Goal: Find specific page/section: Find specific page/section

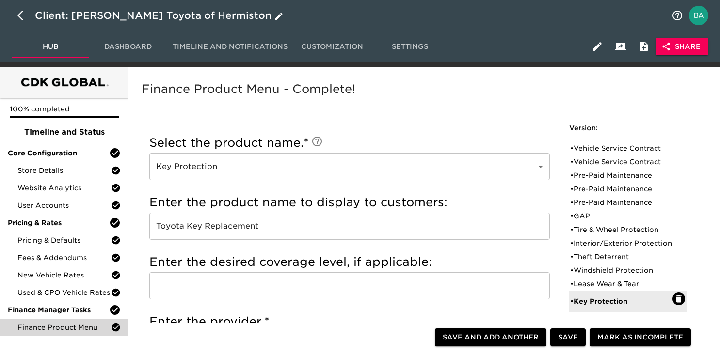
click at [20, 14] on icon "button" at bounding box center [20, 16] width 6 height 10
select select "10"
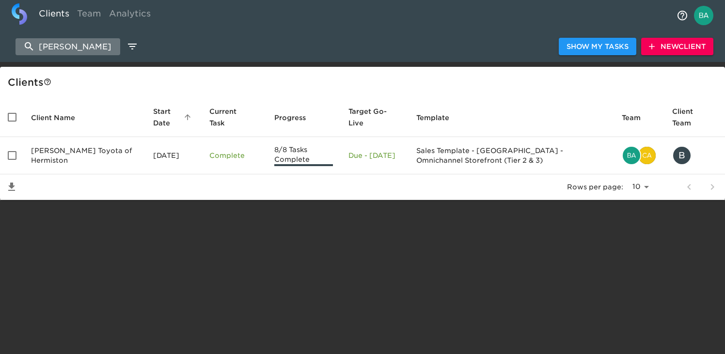
click at [88, 46] on input "hermis" at bounding box center [68, 46] width 105 height 17
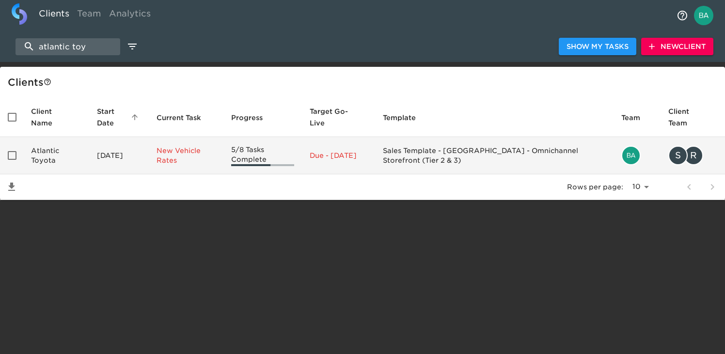
type input "atlantic toy"
click at [80, 149] on td "Atlantic Toyota" at bounding box center [56, 155] width 66 height 37
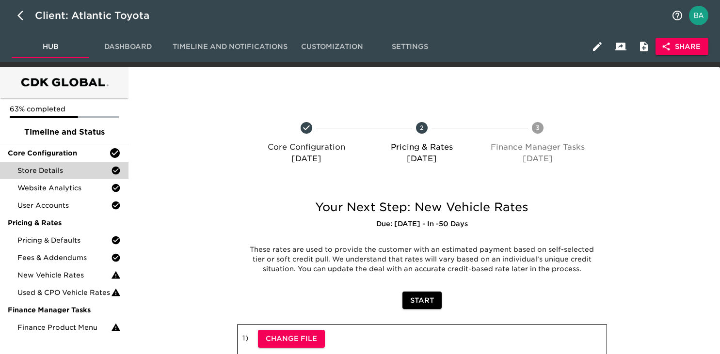
click at [68, 169] on span "Store Details" at bounding box center [64, 171] width 94 height 10
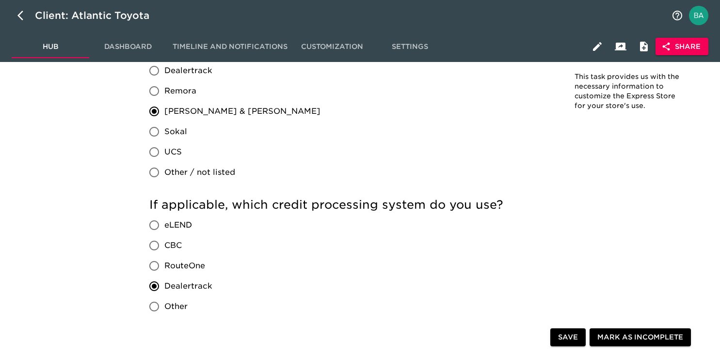
scroll to position [973, 0]
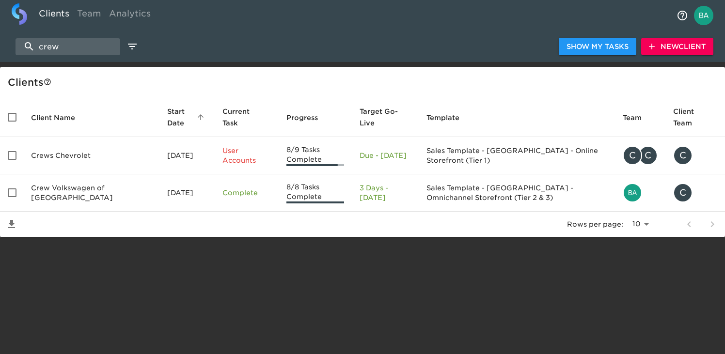
select select "10"
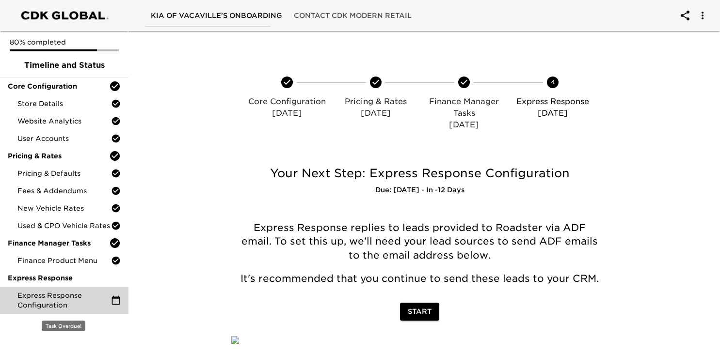
click at [50, 293] on span "Express Response Configuration" at bounding box center [64, 300] width 94 height 19
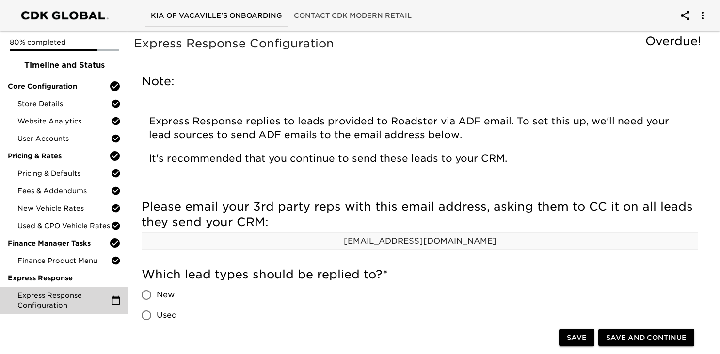
click at [360, 242] on p "leads.kiavacaville@incoming.roadster.com" at bounding box center [420, 242] width 556 height 12
copy div "leads.kiavacaville@incoming.roadster.com"
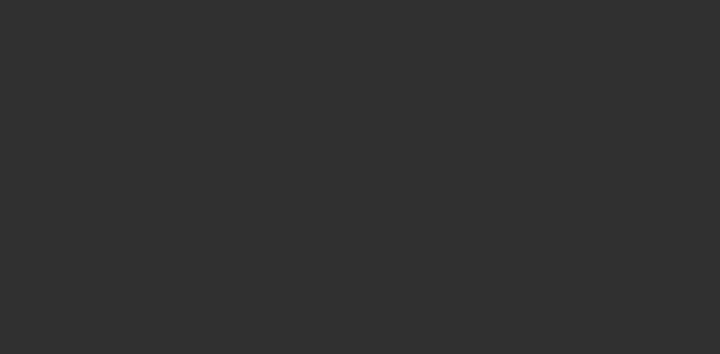
select select "10"
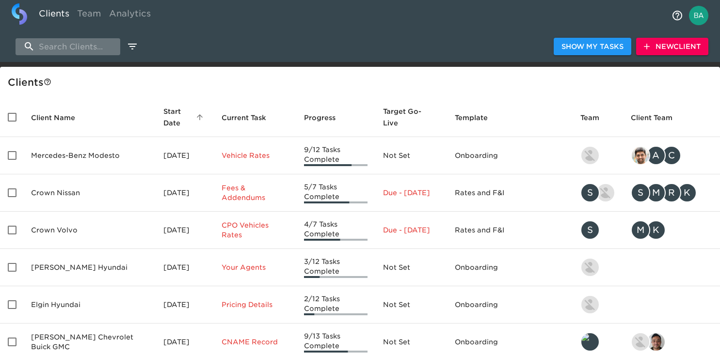
click at [83, 49] on input "search" at bounding box center [68, 46] width 105 height 17
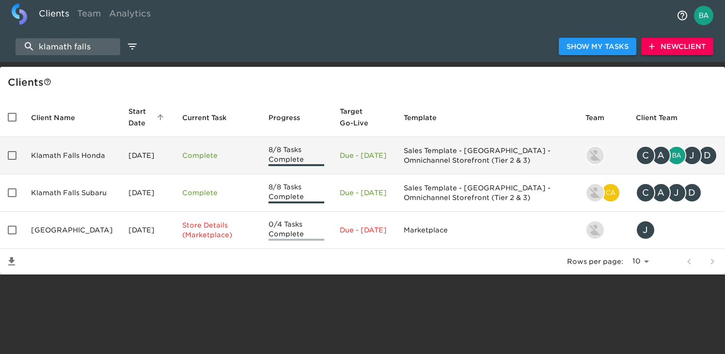
type input "klamath falls"
click at [79, 163] on td "Klamath Falls Honda" at bounding box center [71, 155] width 97 height 37
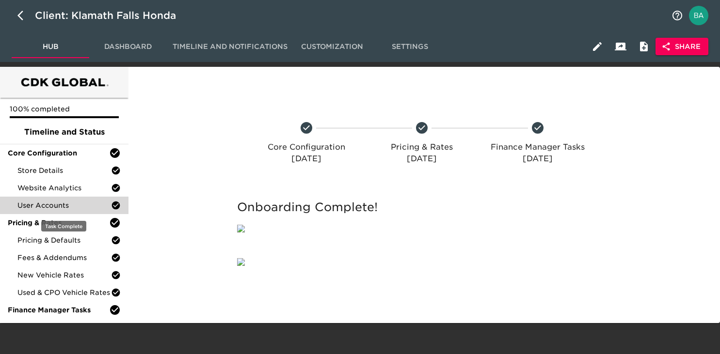
click at [48, 200] on div "User Accounts" at bounding box center [64, 205] width 128 height 17
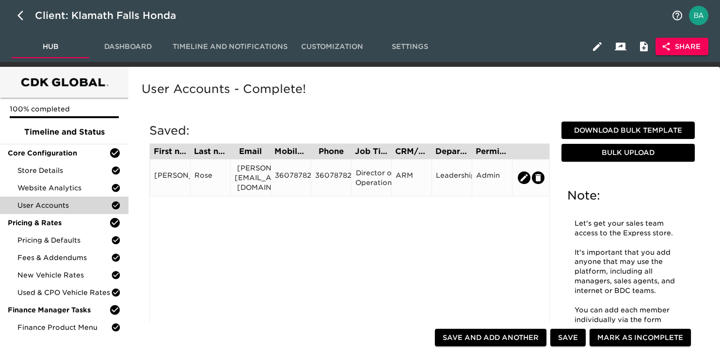
click at [292, 172] on div "3607878247" at bounding box center [291, 178] width 32 height 15
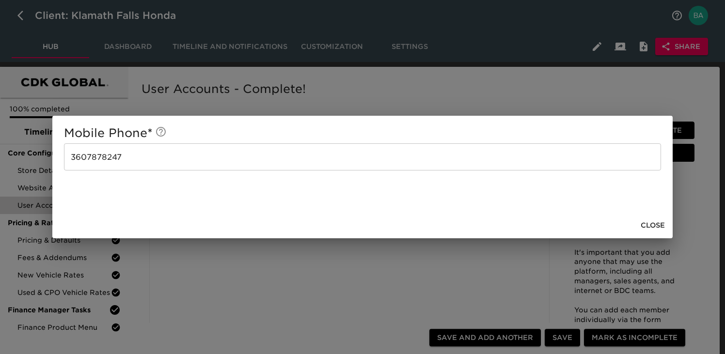
click at [336, 93] on div "Mobile Phone * [PHONE_NUMBER] ​ Close" at bounding box center [362, 177] width 725 height 354
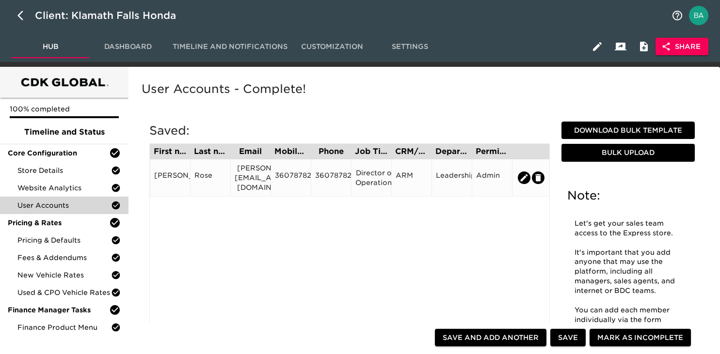
click at [335, 178] on div "3607878247" at bounding box center [331, 178] width 32 height 15
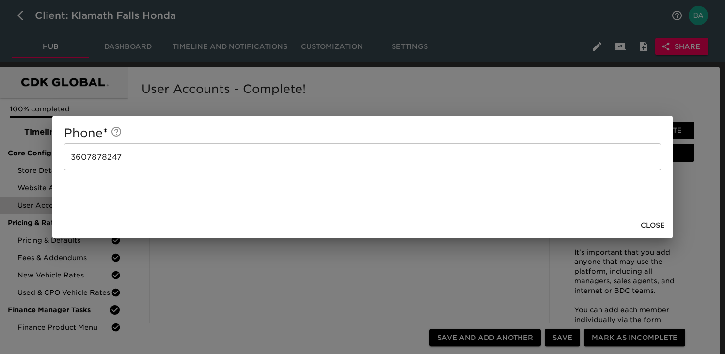
click at [257, 295] on div "Phone * [PHONE_NUMBER] ​ Close" at bounding box center [362, 177] width 725 height 354
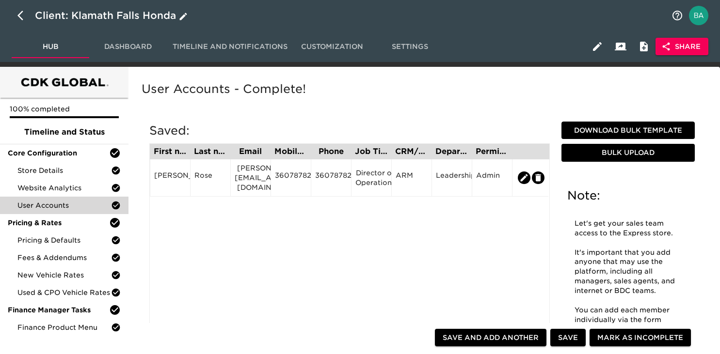
click at [20, 17] on icon "button" at bounding box center [20, 16] width 6 height 10
select select "10"
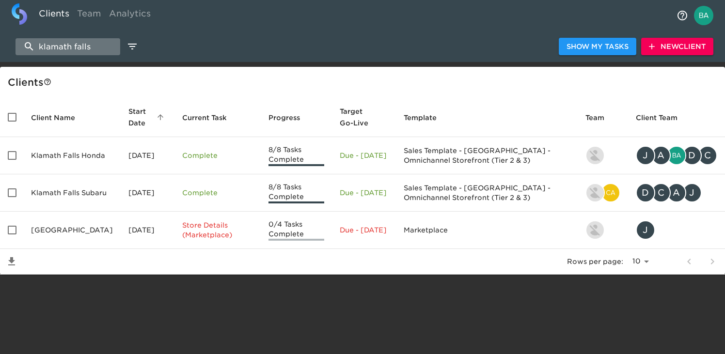
click at [85, 47] on input "klamath falls" at bounding box center [68, 46] width 105 height 17
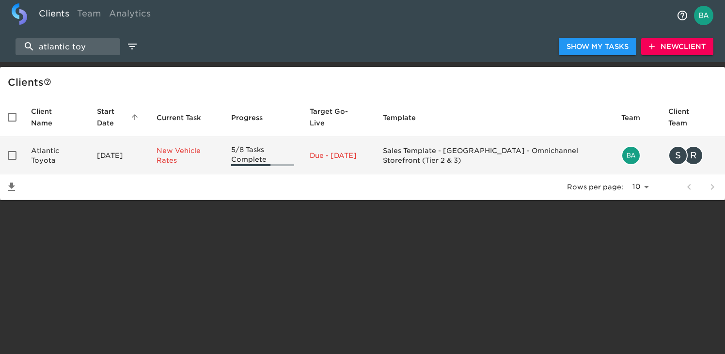
type input "atlantic toy"
click at [70, 152] on td "Atlantic Toyota" at bounding box center [56, 155] width 66 height 37
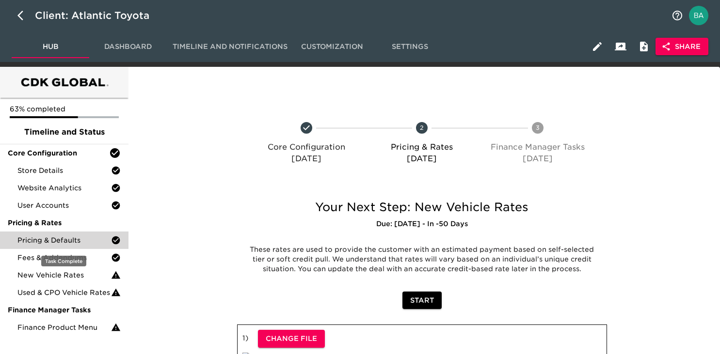
click at [54, 241] on span "Pricing & Defaults" at bounding box center [64, 241] width 94 height 10
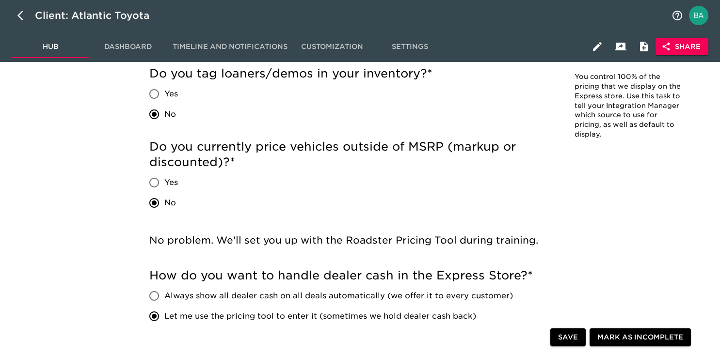
scroll to position [281, 0]
